Goal: Task Accomplishment & Management: Use online tool/utility

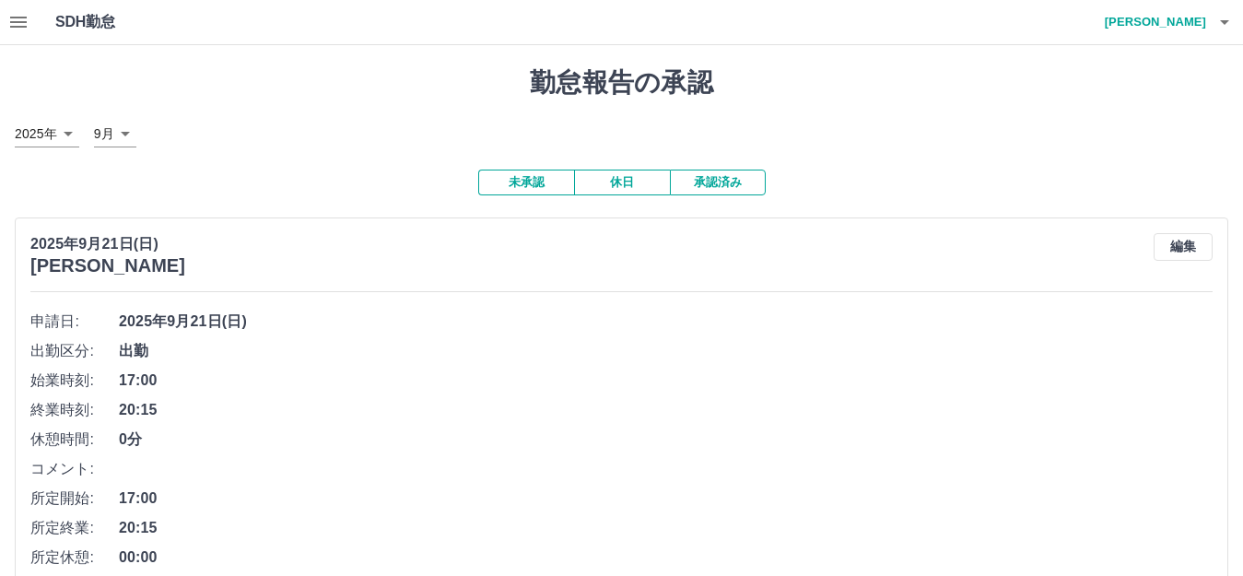
scroll to position [184, 0]
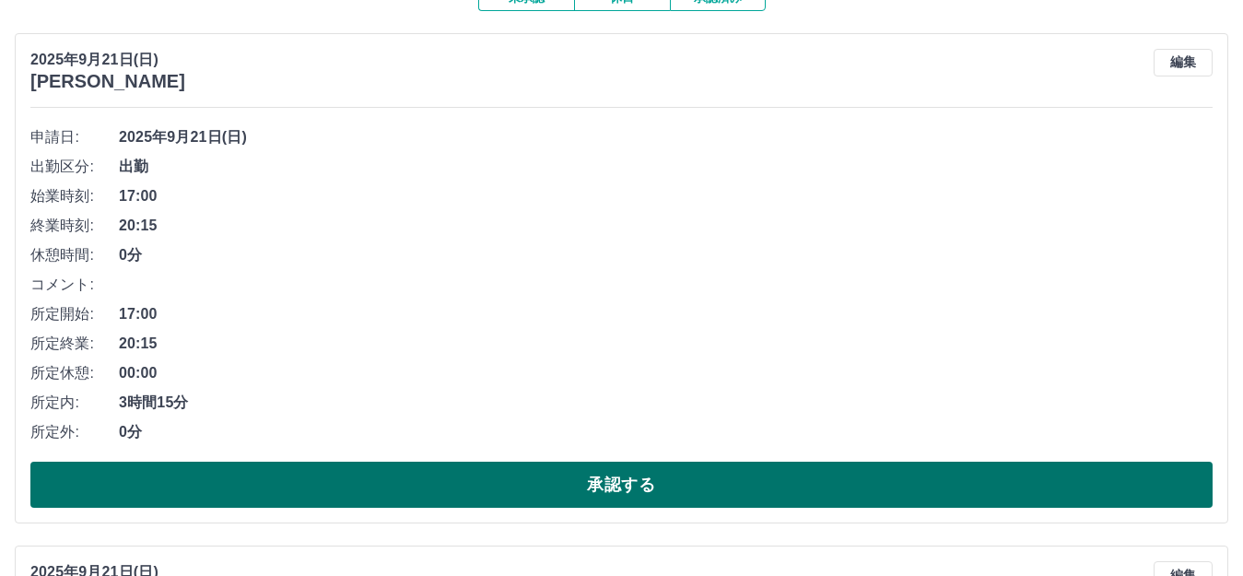
click at [431, 487] on button "承認する" at bounding box center [621, 485] width 1182 height 46
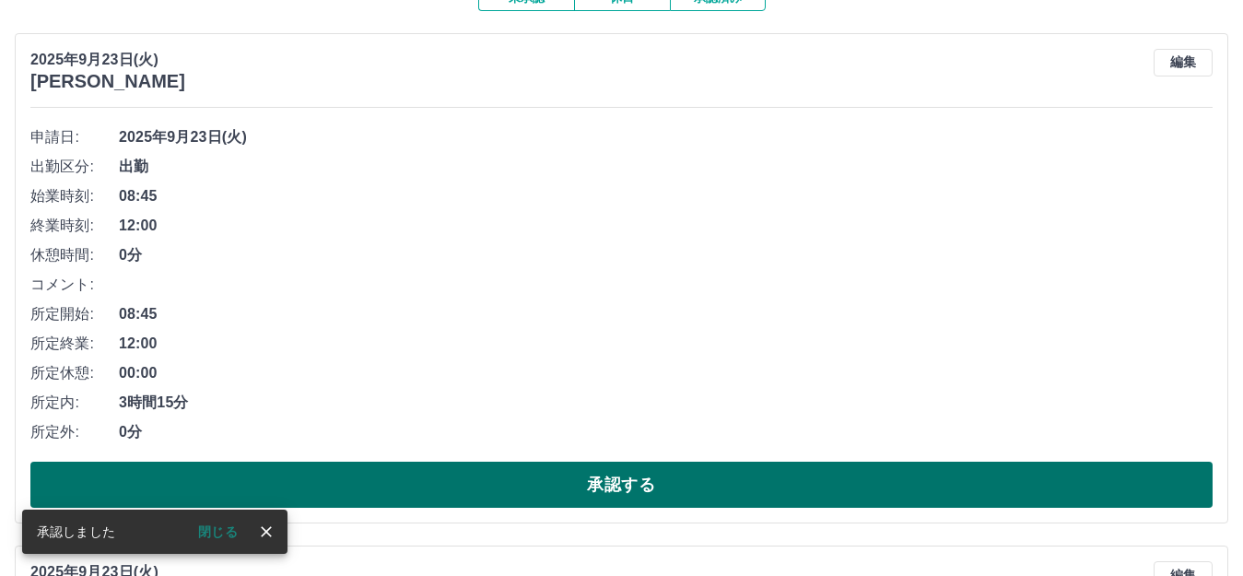
click at [496, 486] on button "承認する" at bounding box center [621, 485] width 1182 height 46
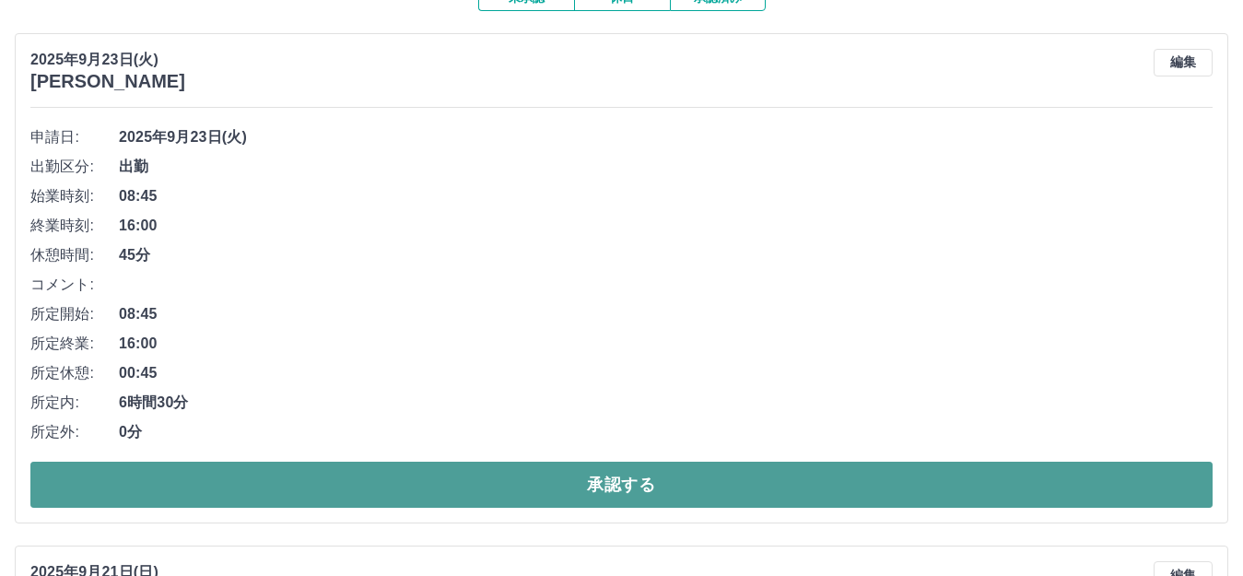
click at [536, 473] on button "承認する" at bounding box center [621, 485] width 1182 height 46
click at [533, 496] on button "承認する" at bounding box center [621, 485] width 1182 height 46
click at [412, 478] on button "承認する" at bounding box center [621, 485] width 1182 height 46
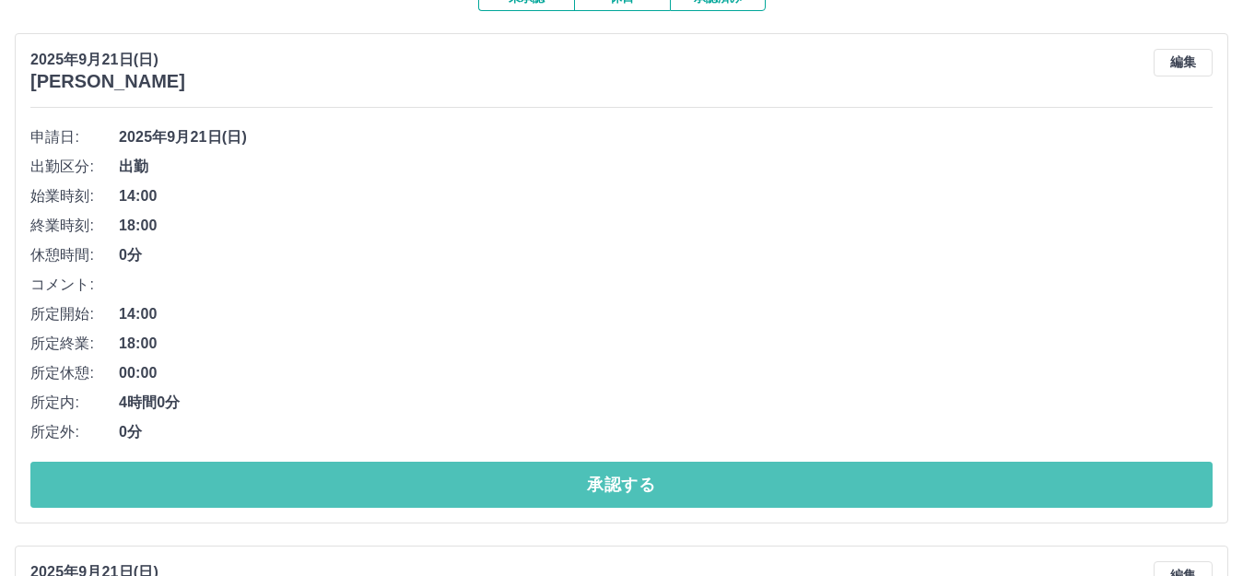
click at [404, 478] on button "承認する" at bounding box center [621, 485] width 1182 height 46
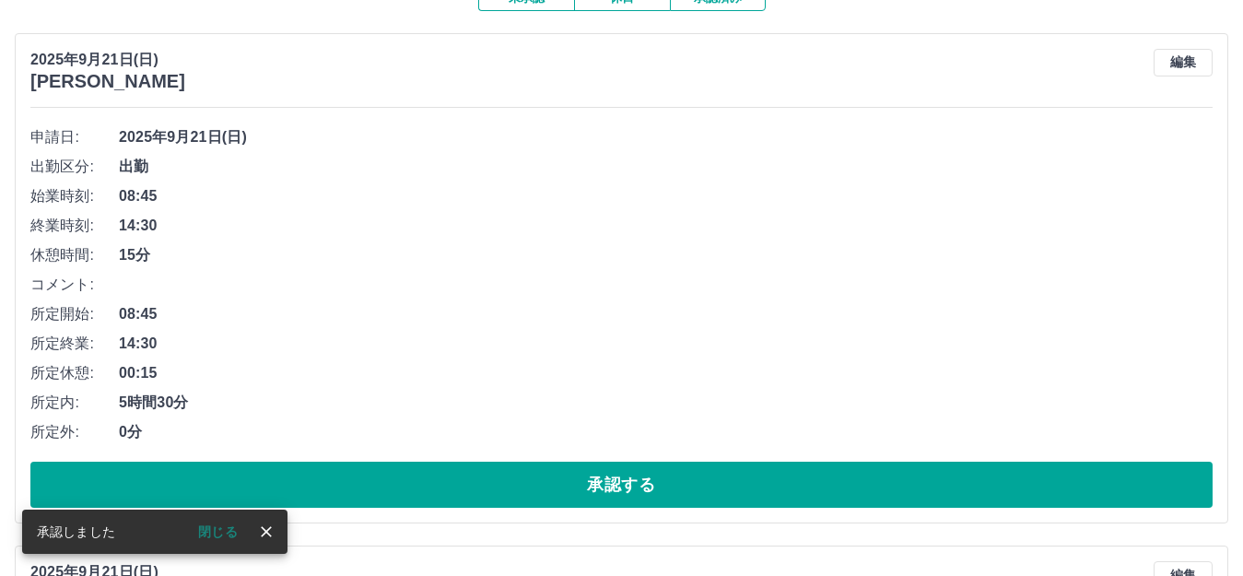
click at [404, 478] on button "承認する" at bounding box center [621, 485] width 1182 height 46
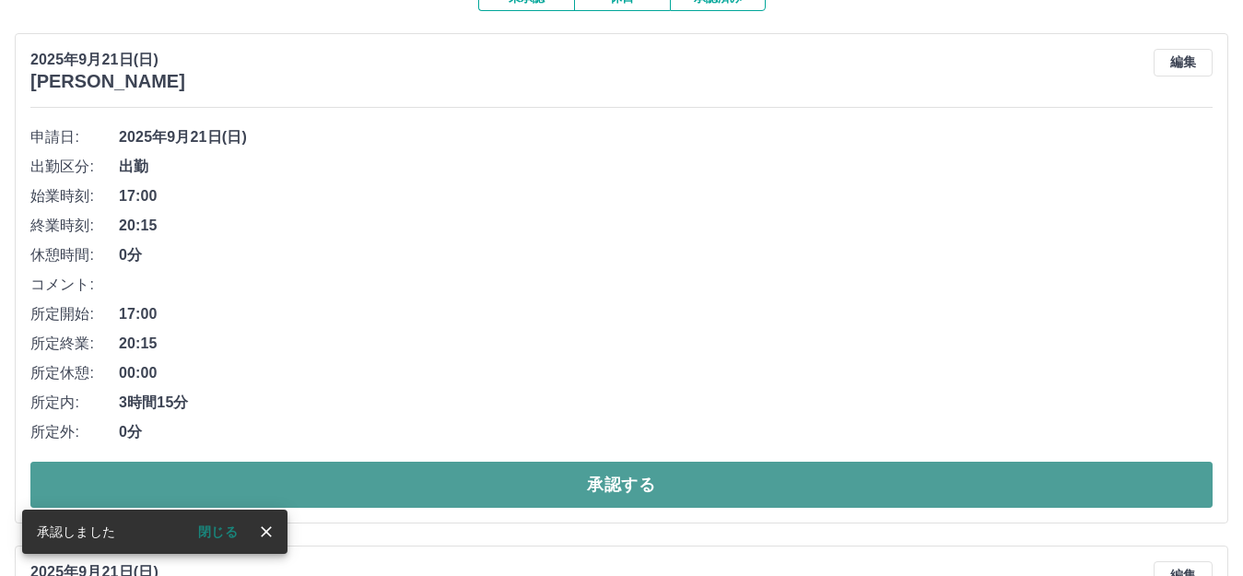
click at [419, 483] on button "承認する" at bounding box center [621, 485] width 1182 height 46
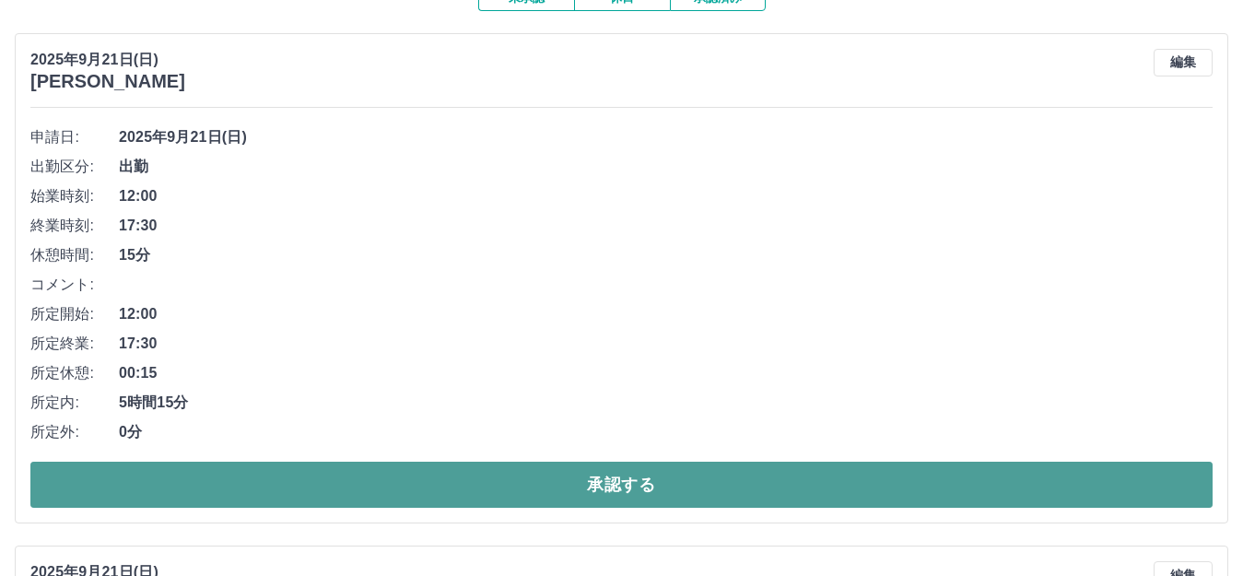
click at [401, 485] on button "承認する" at bounding box center [621, 485] width 1182 height 46
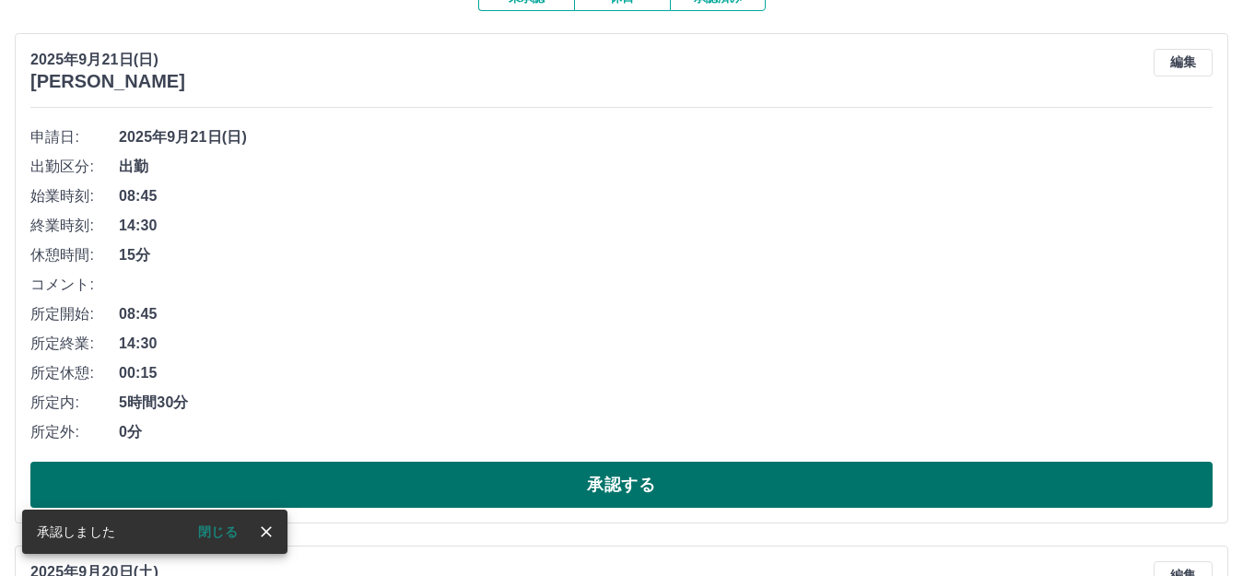
click at [380, 486] on button "承認する" at bounding box center [621, 485] width 1182 height 46
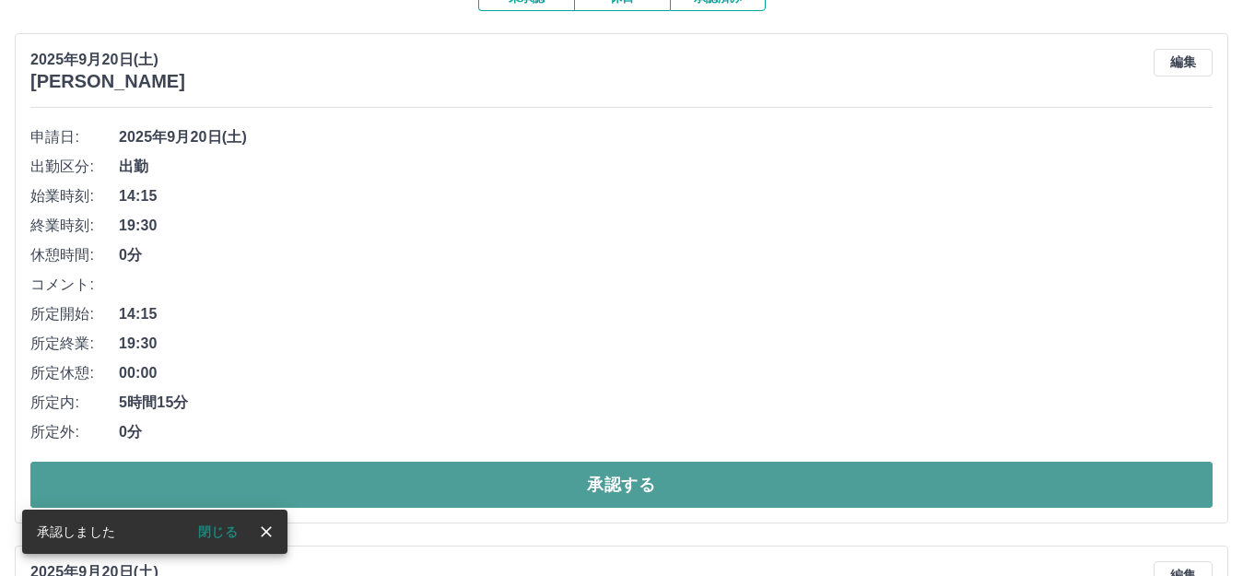
click at [374, 476] on button "承認する" at bounding box center [621, 485] width 1182 height 46
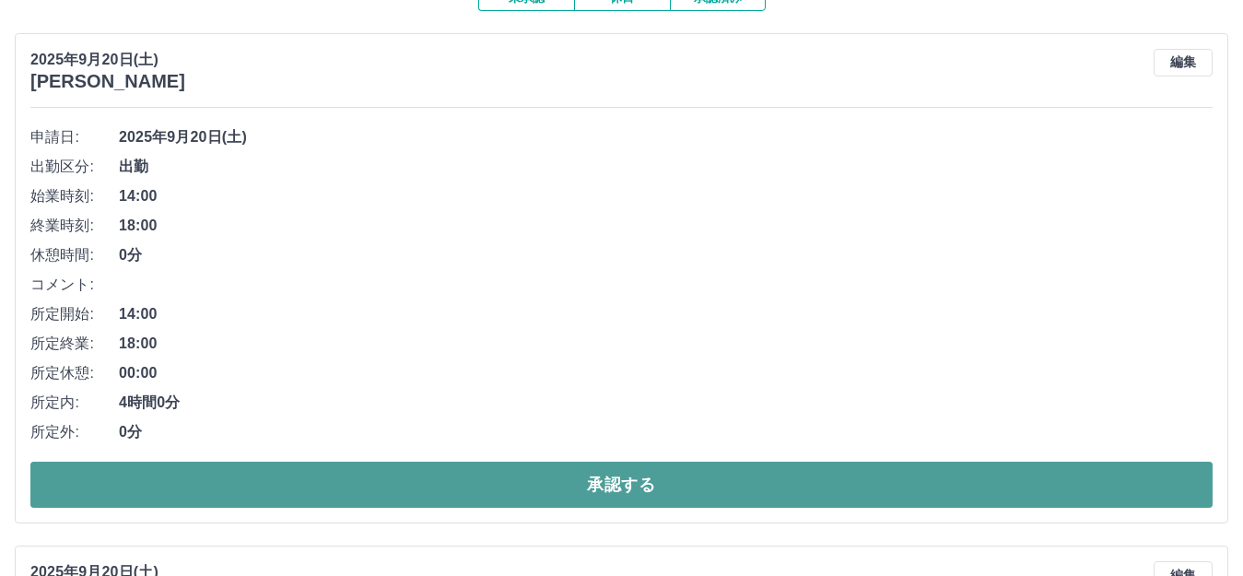
click at [380, 474] on button "承認する" at bounding box center [621, 485] width 1182 height 46
click at [412, 487] on button "承認する" at bounding box center [621, 485] width 1182 height 46
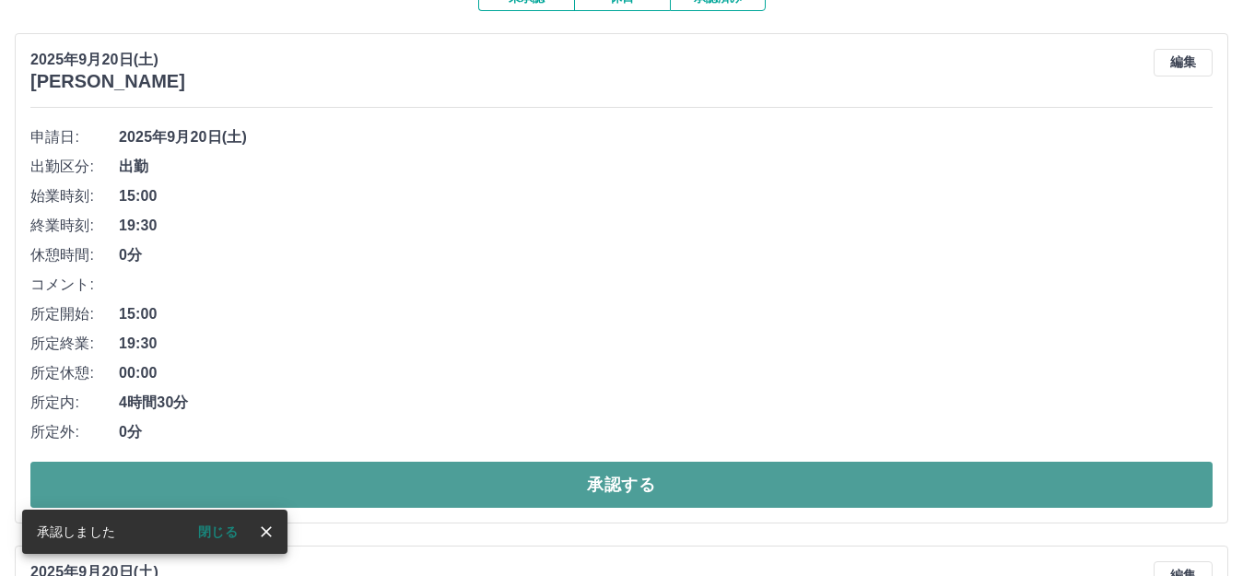
click at [512, 486] on button "承認する" at bounding box center [621, 485] width 1182 height 46
click at [405, 503] on button "承認する" at bounding box center [621, 485] width 1182 height 46
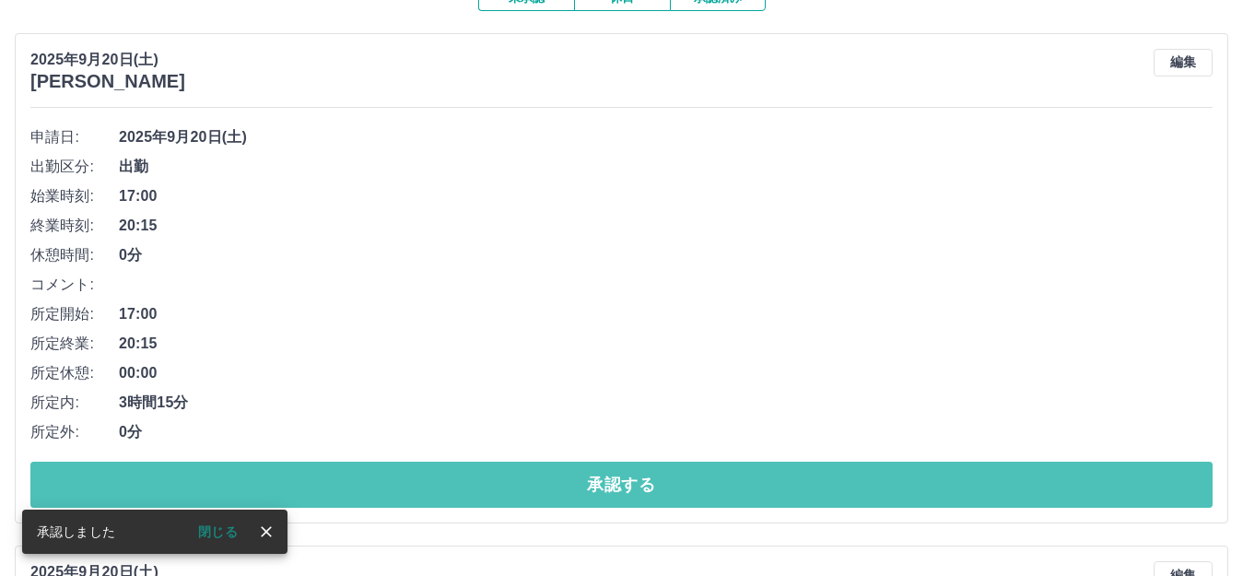
drag, startPoint x: 415, startPoint y: 465, endPoint x: 407, endPoint y: 459, distance: 9.8
click at [407, 461] on div "申請日: [DATE] 出勤区分: 出勤 始業時刻: 17:00 終業時刻: 20:15 休憩時間: 0分 コメント: 所定開始: 17:00 所定終業: 2…" at bounding box center [621, 315] width 1182 height 385
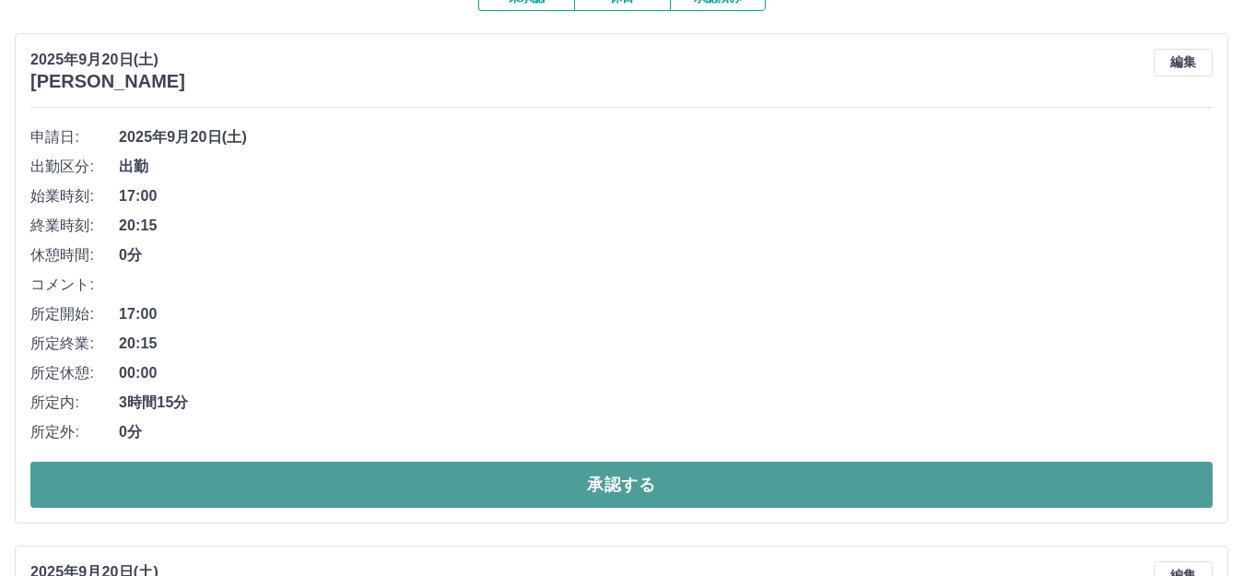
click at [408, 490] on button "承認する" at bounding box center [621, 485] width 1182 height 46
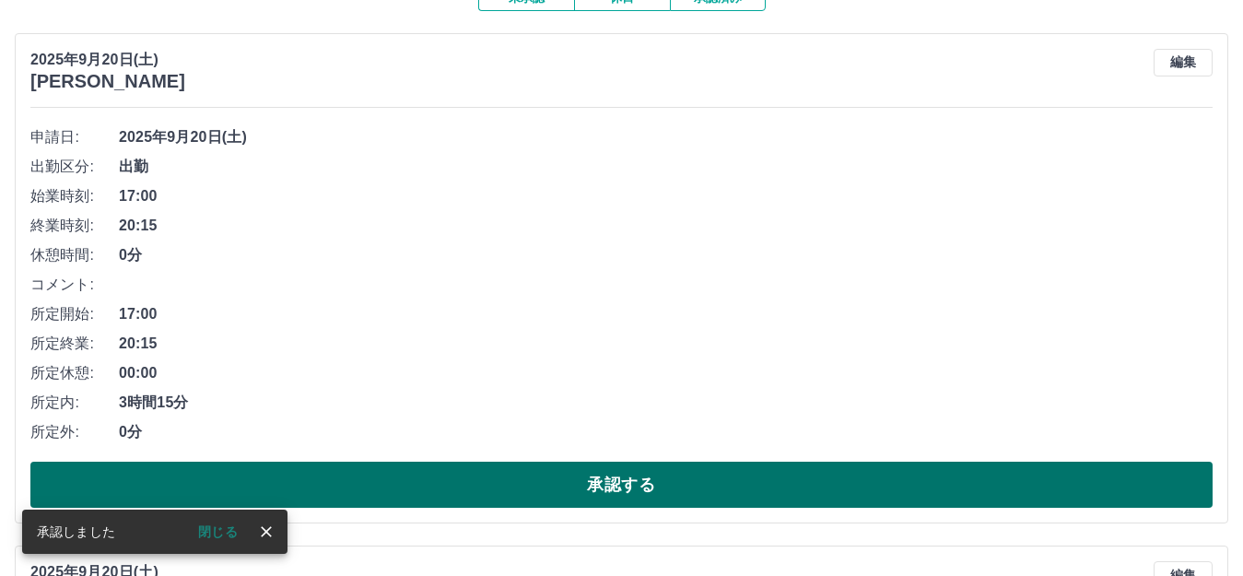
click at [355, 484] on button "承認する" at bounding box center [621, 485] width 1182 height 46
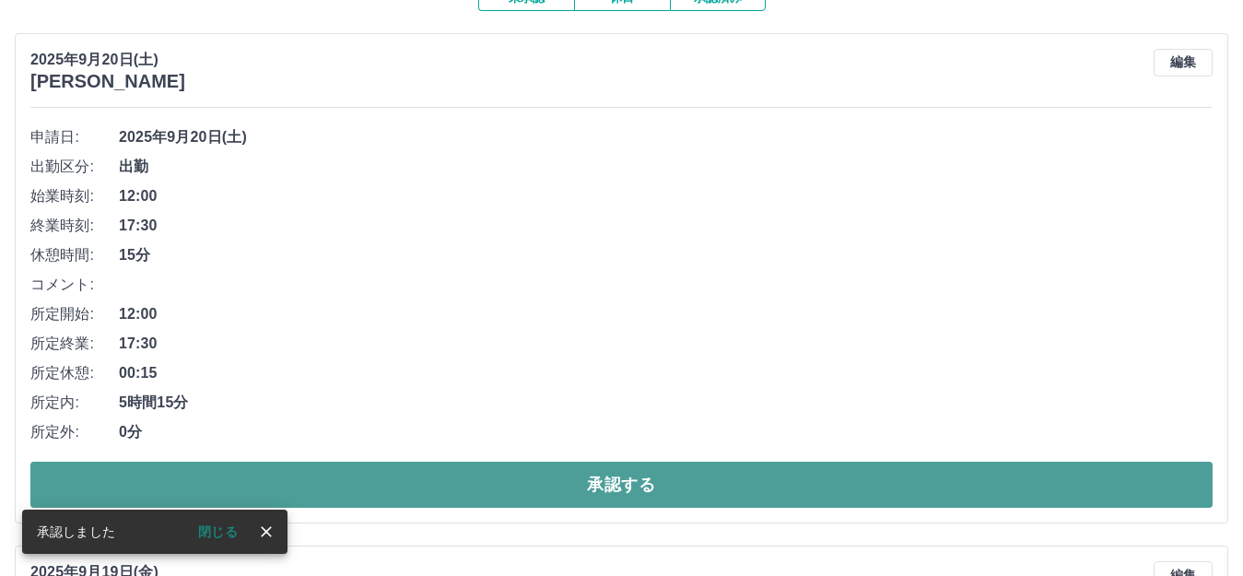
click at [383, 487] on button "承認する" at bounding box center [621, 485] width 1182 height 46
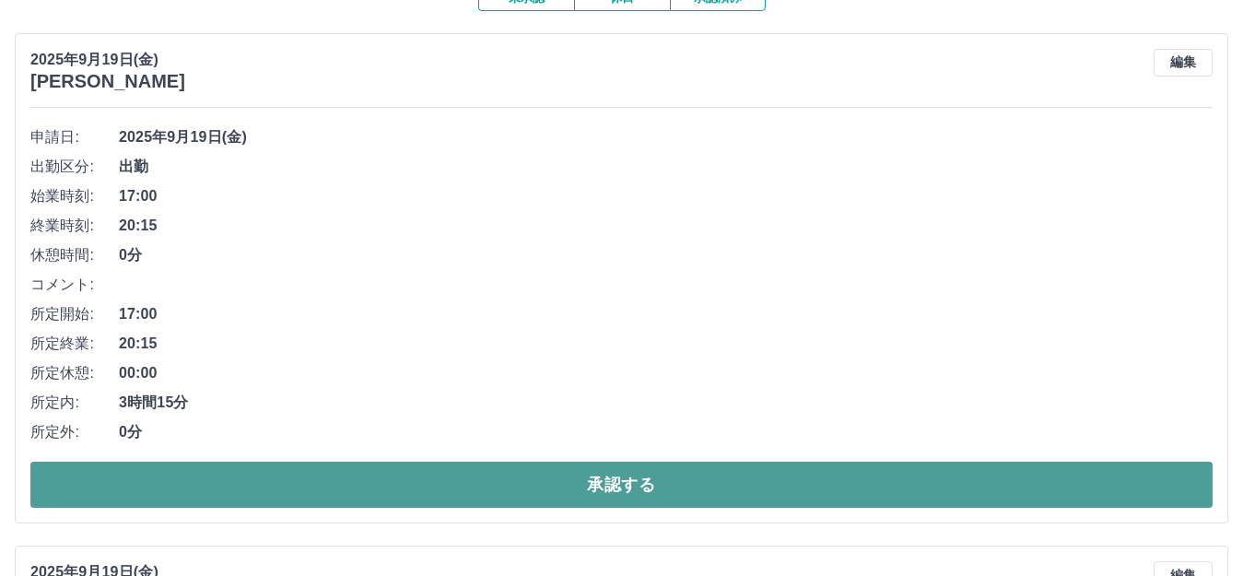
click at [405, 491] on button "承認する" at bounding box center [621, 485] width 1182 height 46
